Goal: Task Accomplishment & Management: Manage account settings

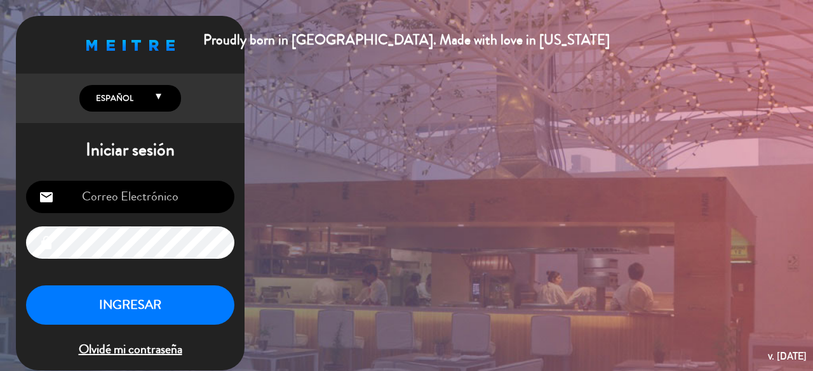
type input "[EMAIL_ADDRESS][DOMAIN_NAME]"
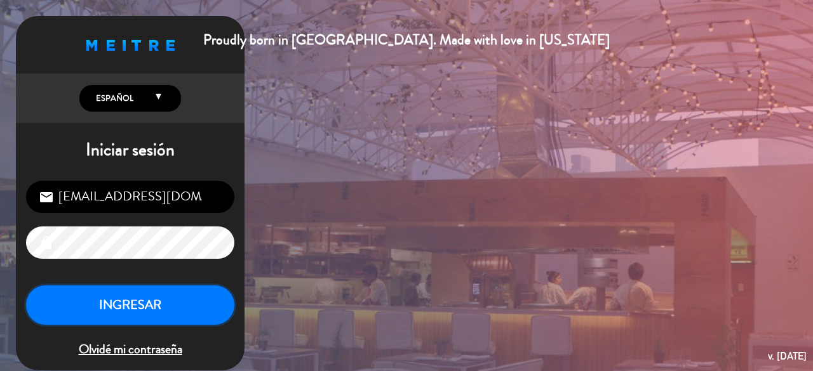
click at [149, 318] on button "INGRESAR" at bounding box center [130, 306] width 208 height 40
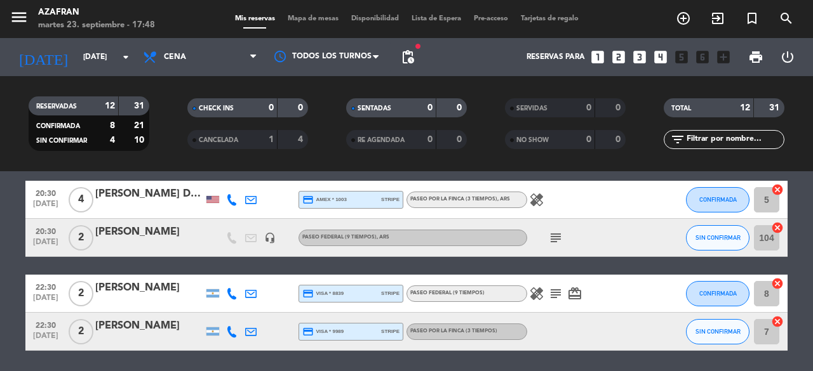
scroll to position [450, 0]
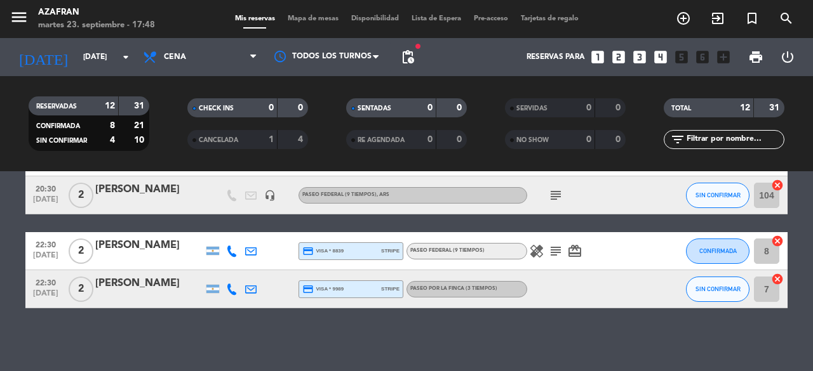
click at [555, 255] on icon "subject" at bounding box center [555, 251] width 15 height 15
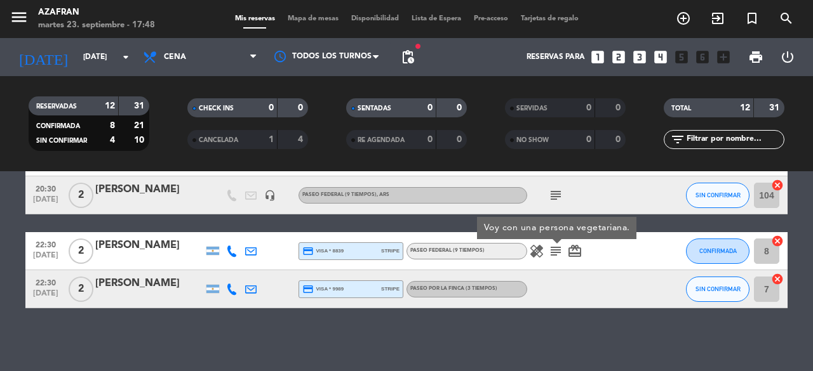
click at [555, 189] on icon "subject" at bounding box center [555, 195] width 15 height 15
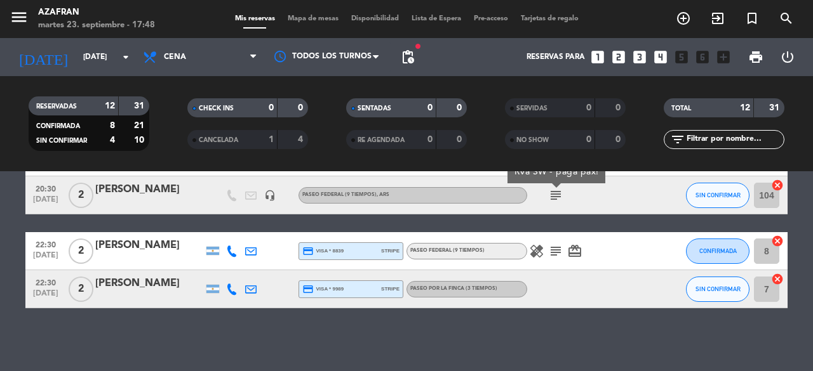
scroll to position [309, 0]
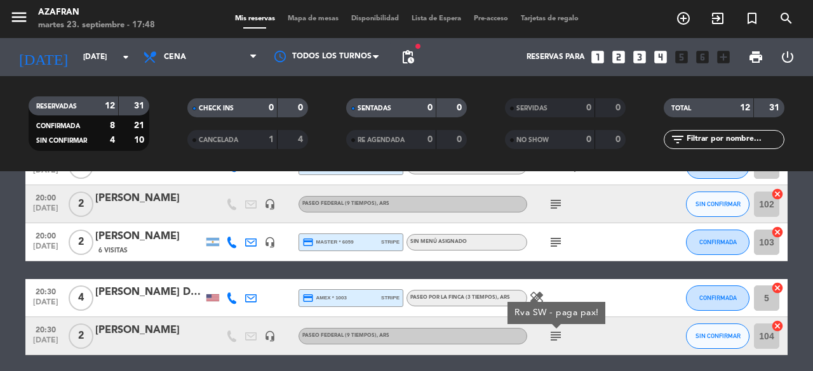
click at [533, 294] on icon "healing" at bounding box center [536, 298] width 15 height 15
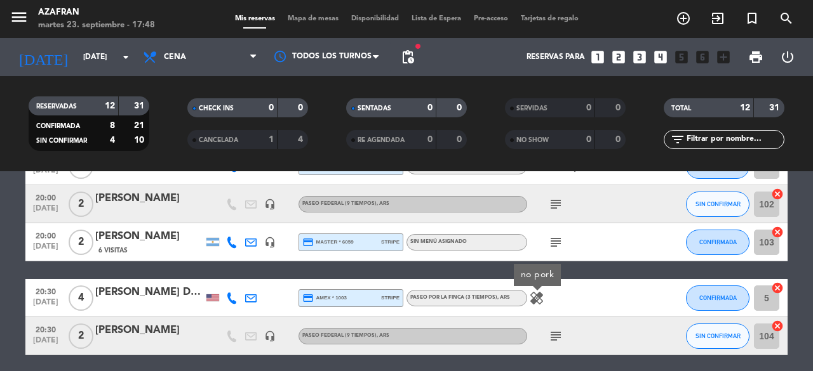
click at [553, 337] on icon "subject" at bounding box center [555, 336] width 15 height 15
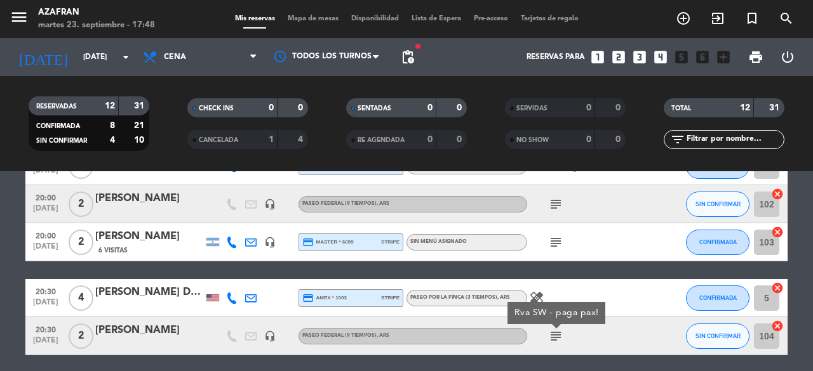
click at [554, 244] on icon "subject" at bounding box center [555, 242] width 15 height 15
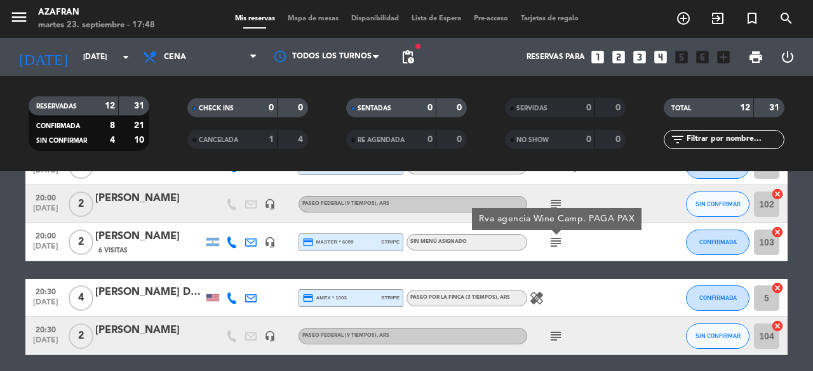
drag, startPoint x: 552, startPoint y: 211, endPoint x: 555, endPoint y: 205, distance: 6.8
click at [555, 205] on div "19:00 [DATE] 3 [DATE][PERSON_NAME] credit_card visa * 3629 stripe Paseo Federal…" at bounding box center [406, 185] width 762 height 528
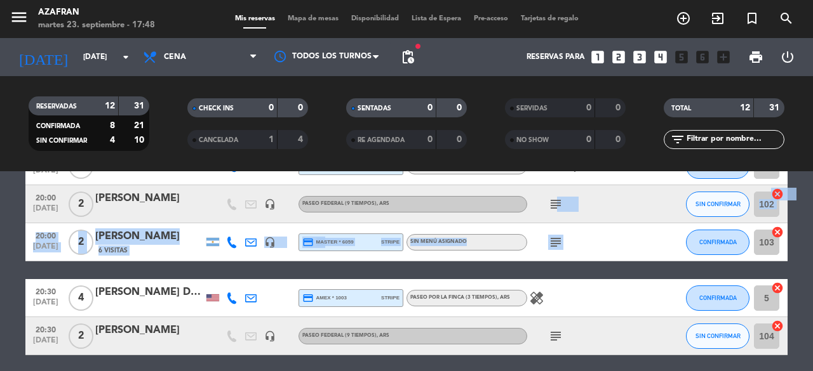
click at [555, 205] on icon "subject" at bounding box center [555, 204] width 15 height 15
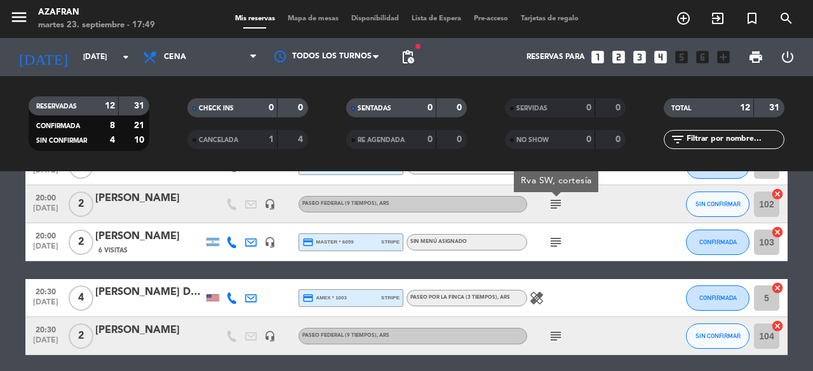
click at [556, 338] on icon "subject" at bounding box center [555, 336] width 15 height 15
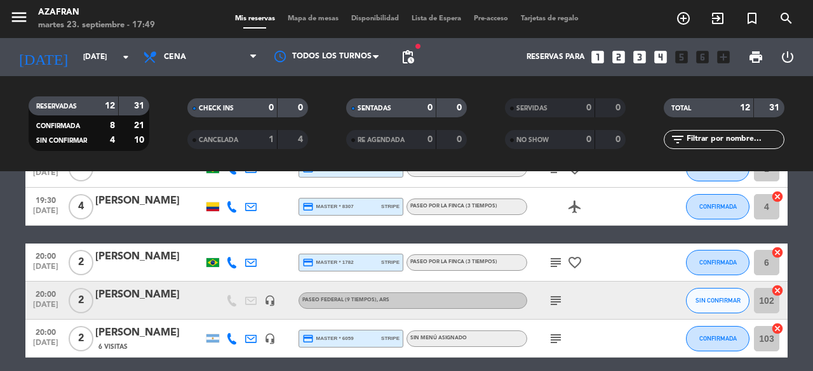
scroll to position [202, 0]
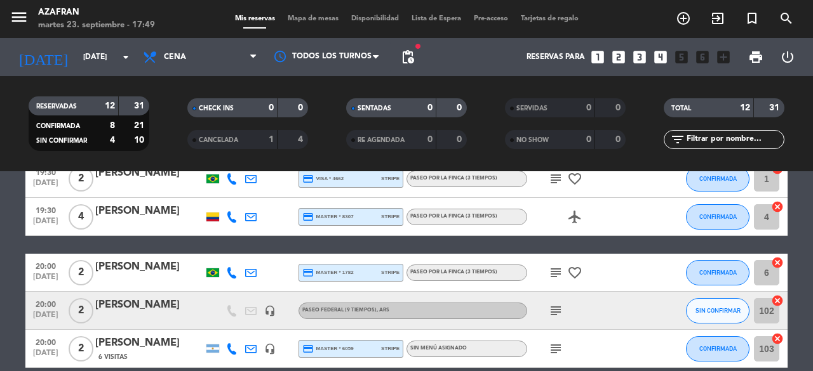
click at [558, 272] on icon "subject" at bounding box center [555, 272] width 15 height 15
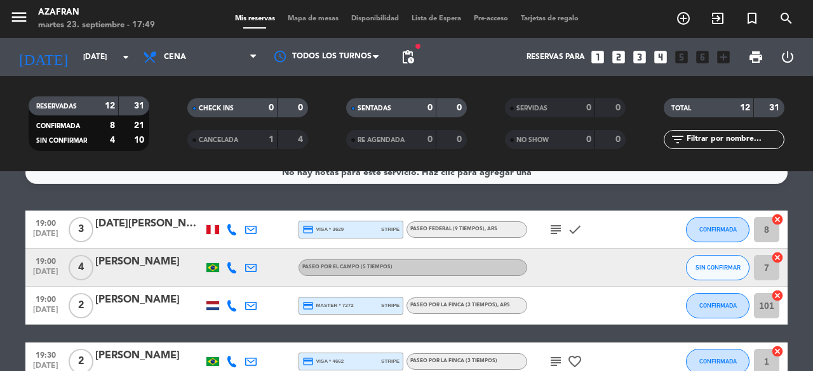
scroll to position [19, 0]
click at [392, 267] on div "Paseo por el campo (5 tiempos)" at bounding box center [412, 268] width 229 height 17
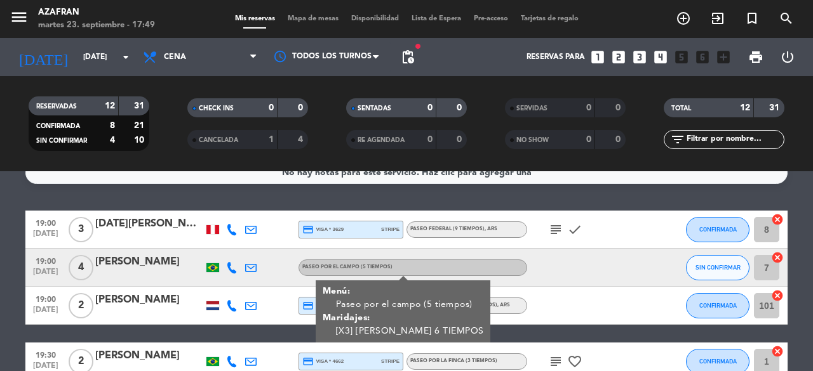
click at [553, 222] on div "subject check" at bounding box center [584, 229] width 114 height 37
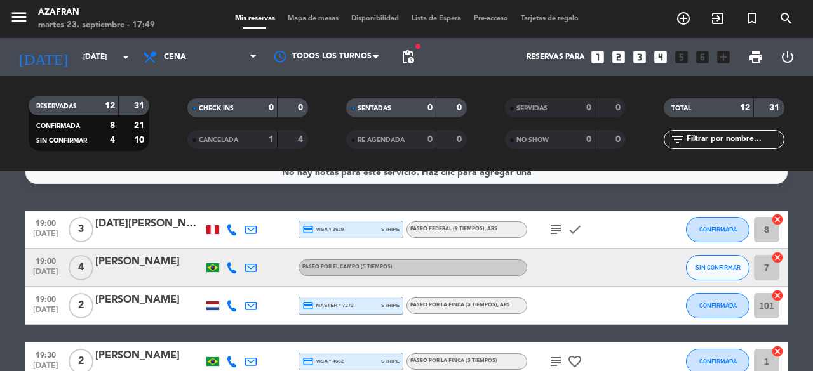
click at [553, 225] on icon "subject" at bounding box center [555, 229] width 15 height 15
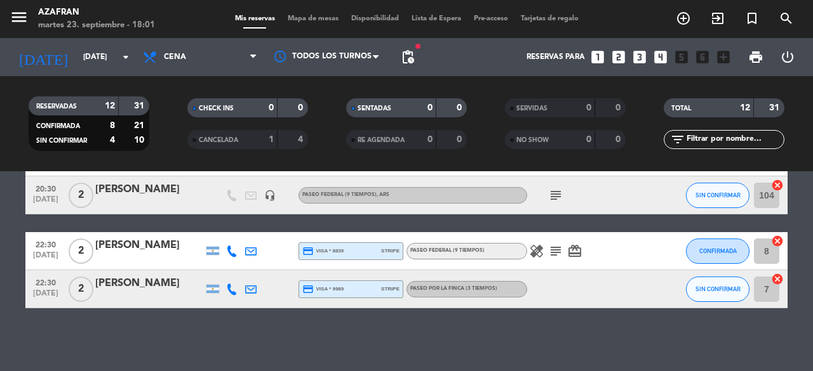
scroll to position [0, 0]
